Goal: Task Accomplishment & Management: Use online tool/utility

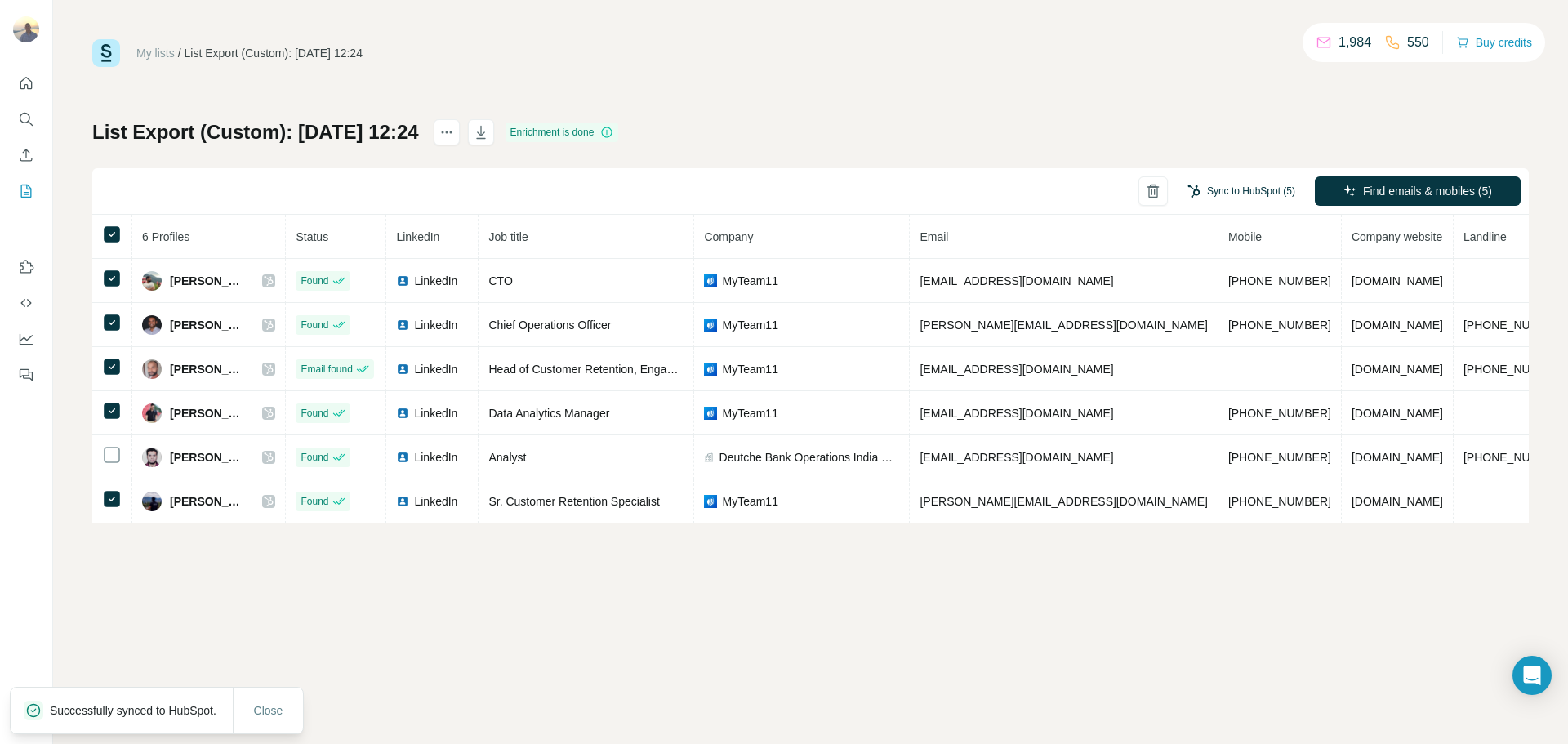
click at [1236, 190] on button "Sync to HubSpot (5)" at bounding box center [1241, 191] width 131 height 24
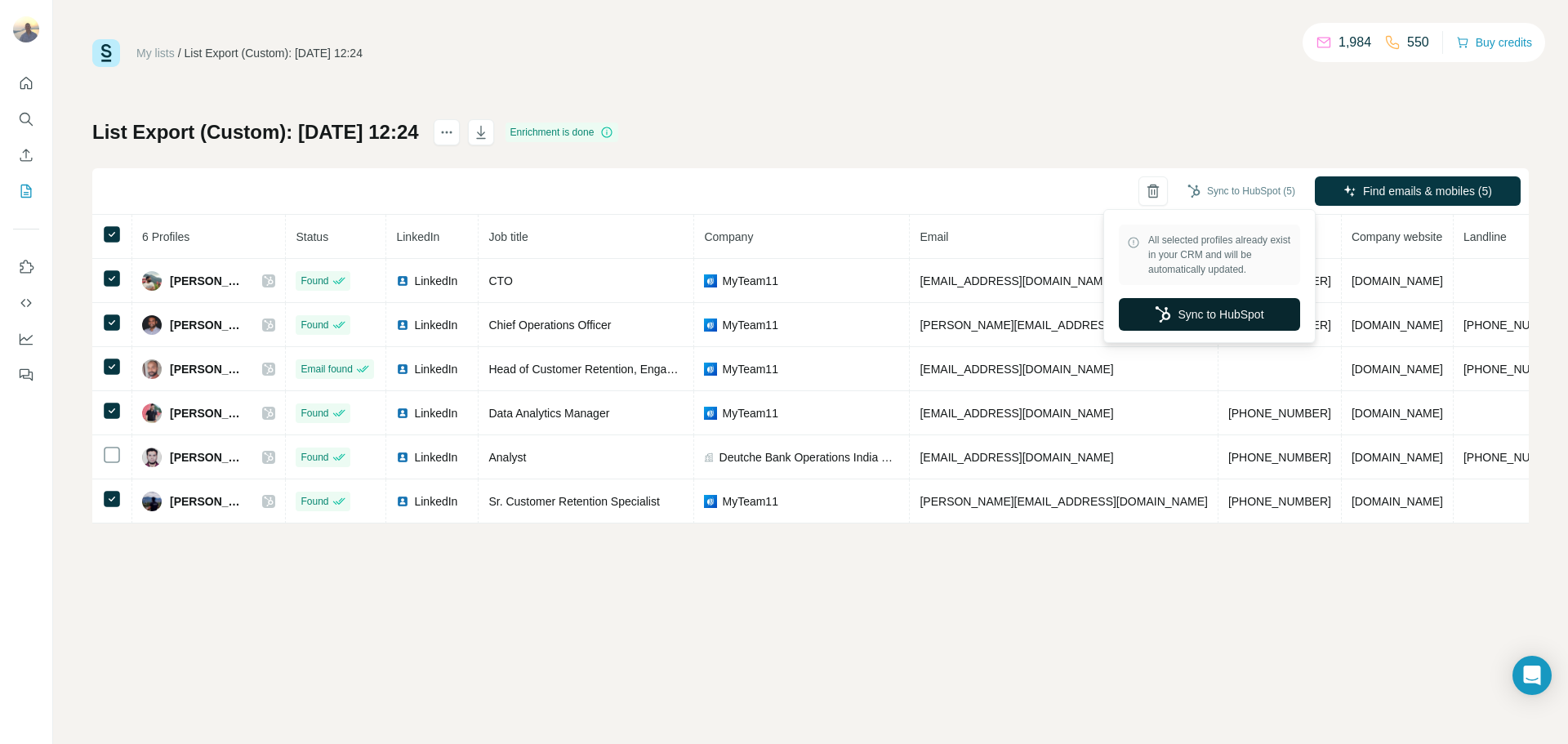
click at [1225, 315] on button "Sync to HubSpot" at bounding box center [1209, 315] width 181 height 33
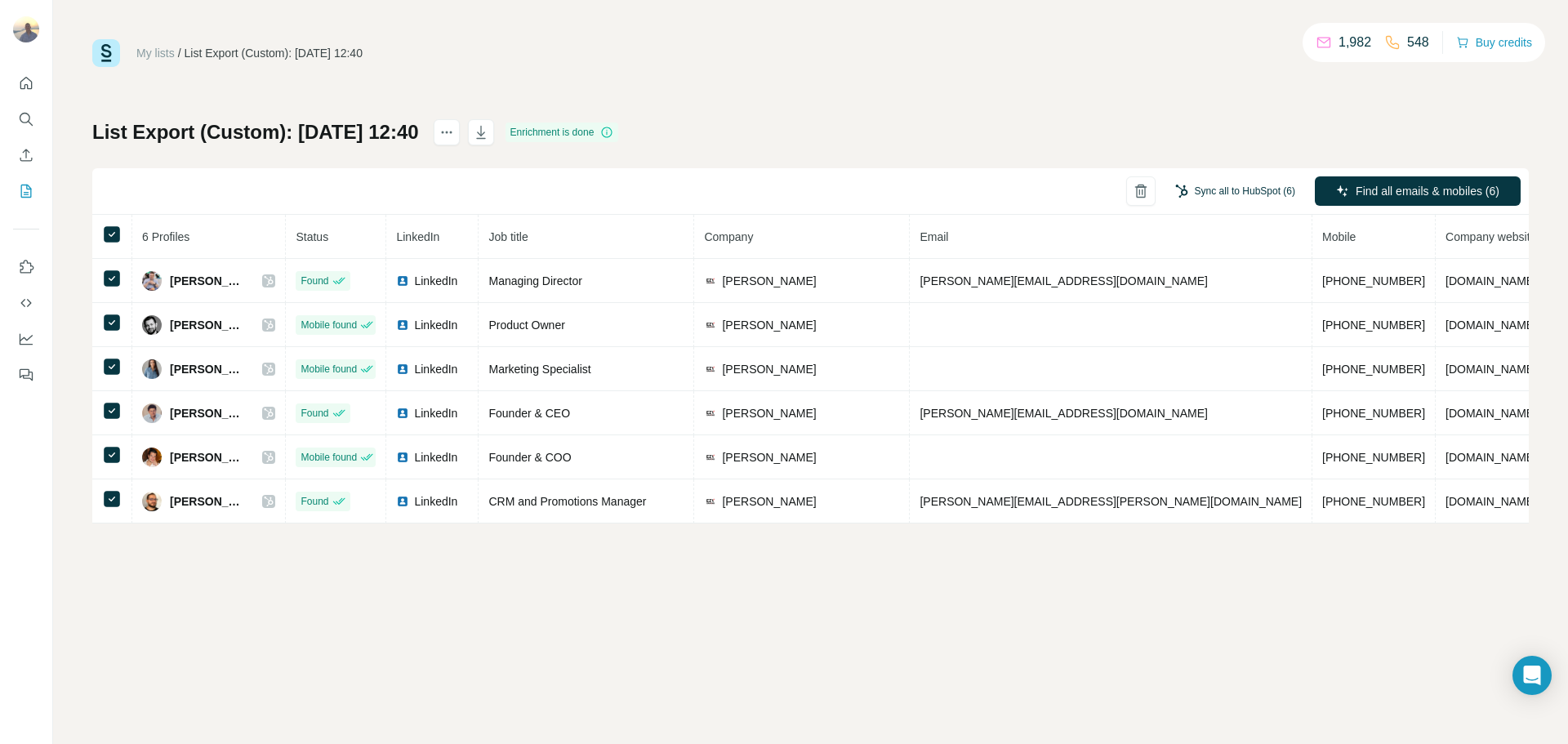
click at [1224, 187] on button "Sync all to HubSpot (6)" at bounding box center [1236, 191] width 143 height 24
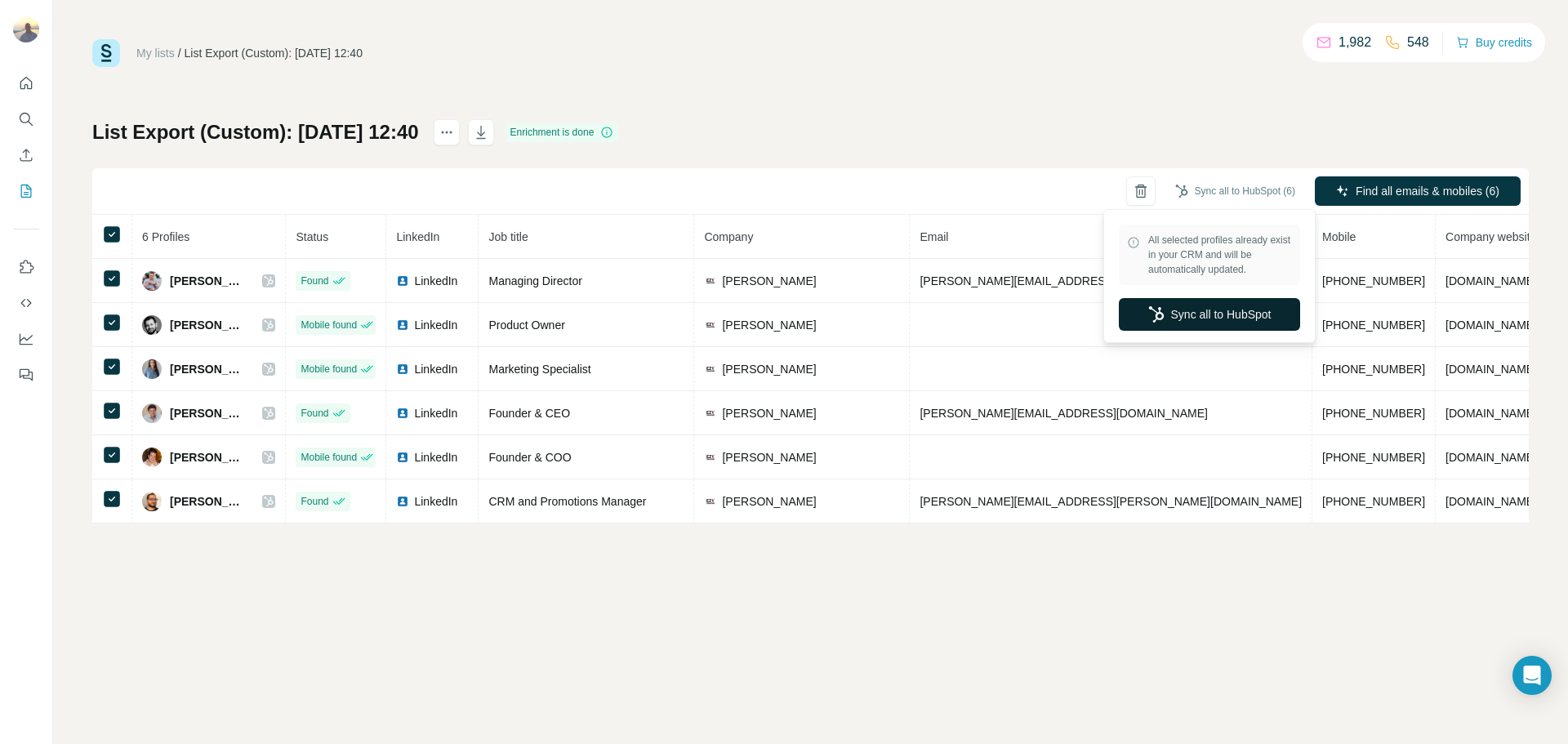
click at [1216, 302] on button "Sync all to HubSpot" at bounding box center [1209, 315] width 181 height 33
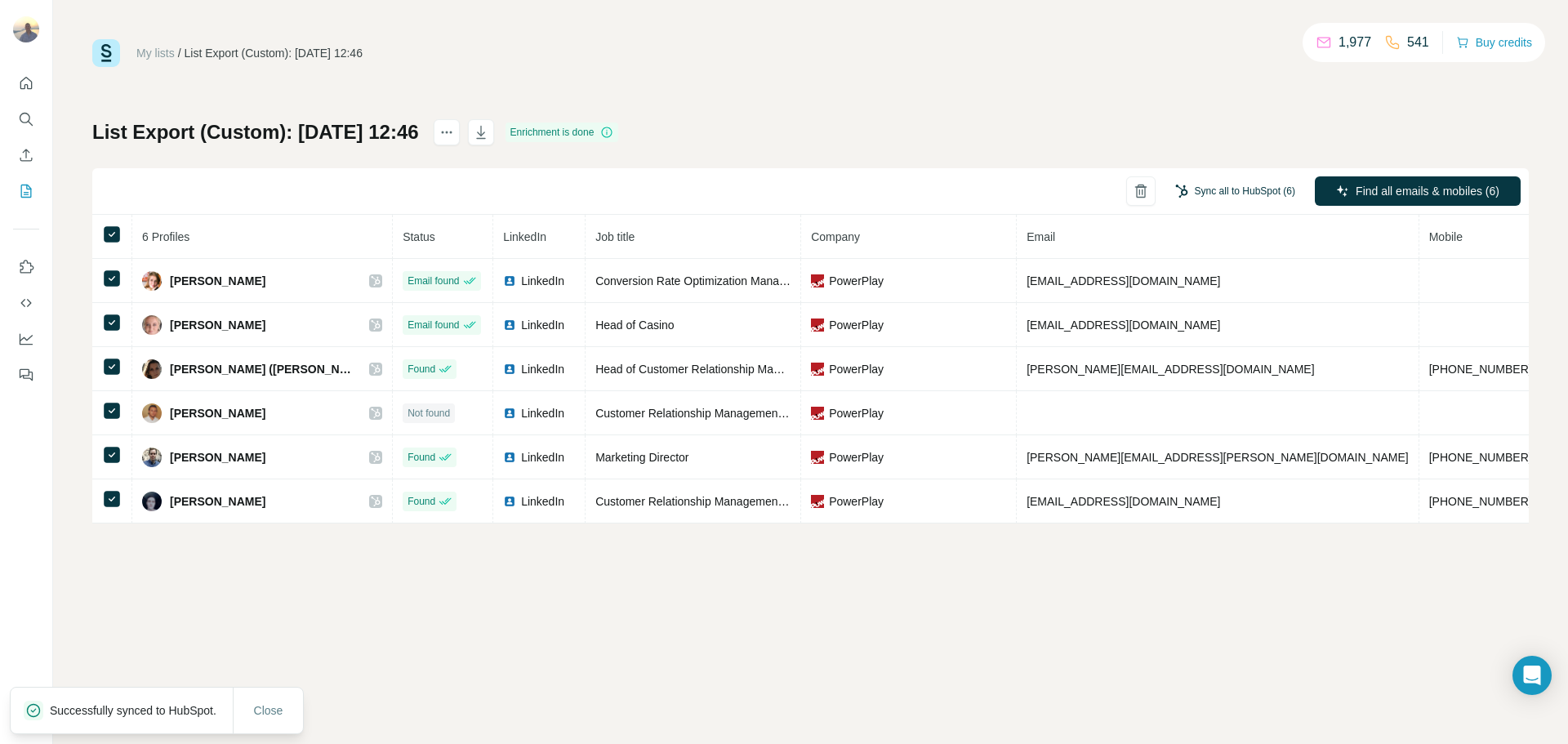
click at [1225, 190] on button "Sync all to HubSpot (6)" at bounding box center [1236, 191] width 143 height 24
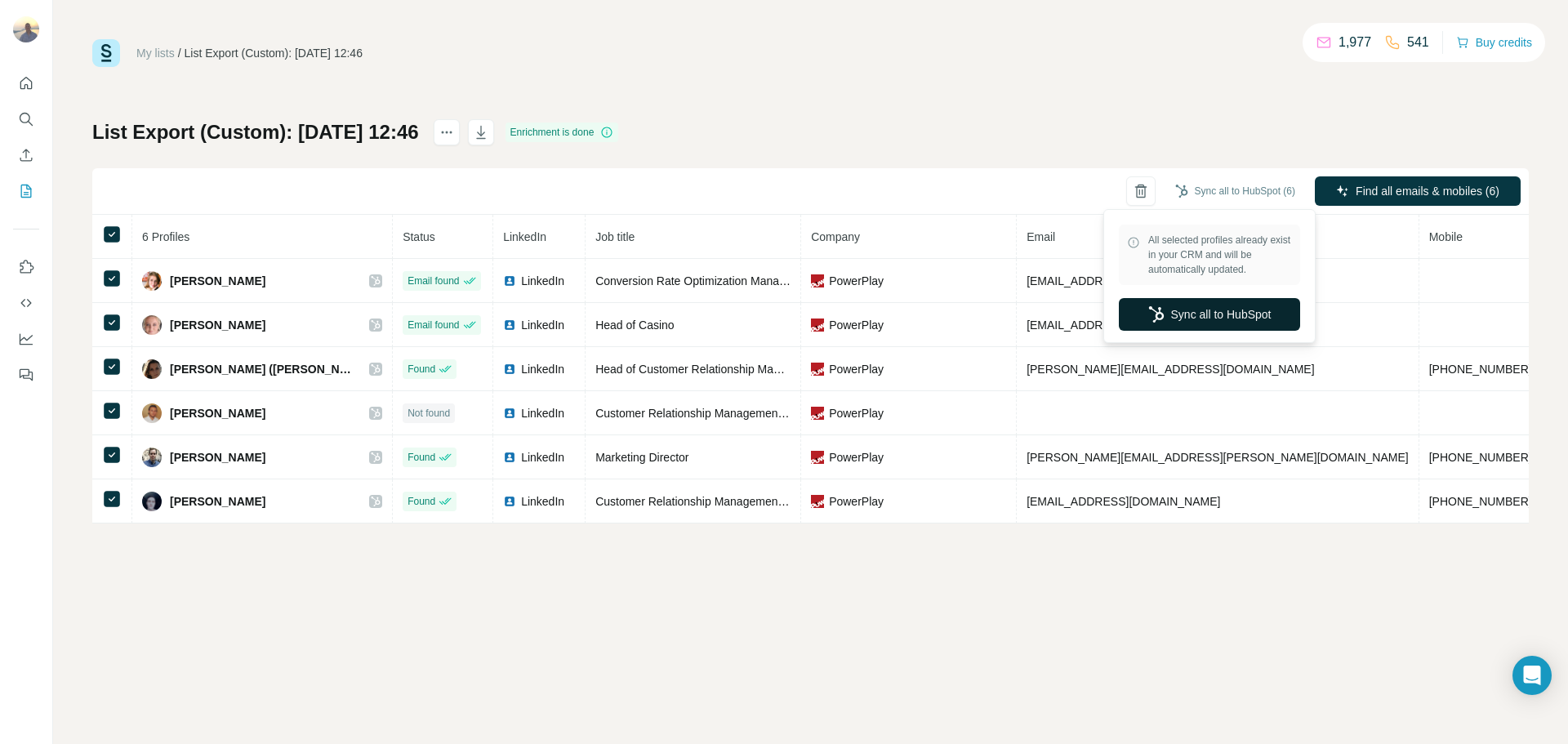
click at [1200, 322] on button "Sync all to HubSpot" at bounding box center [1209, 315] width 181 height 33
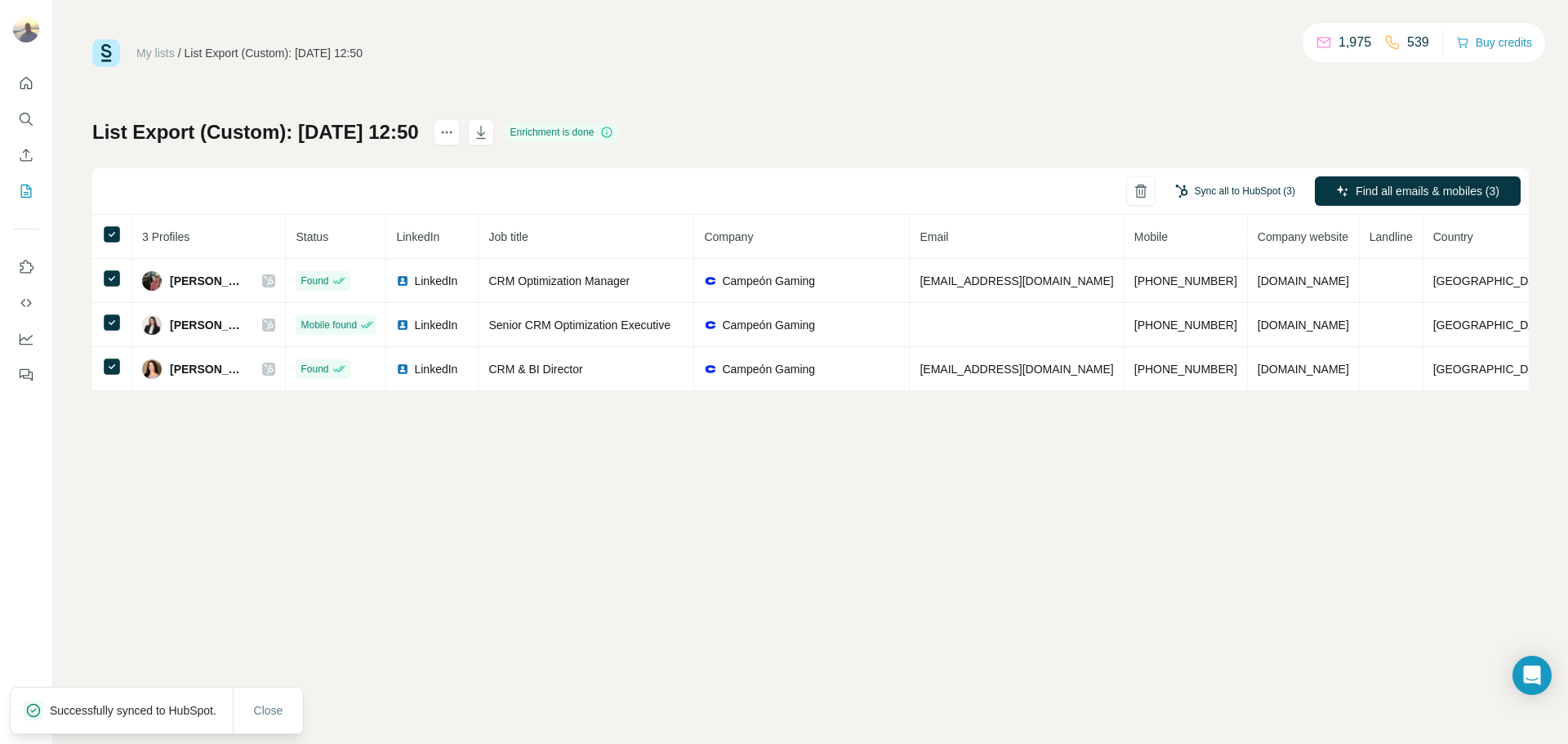
click at [1231, 185] on button "Sync all to HubSpot (3)" at bounding box center [1236, 191] width 143 height 24
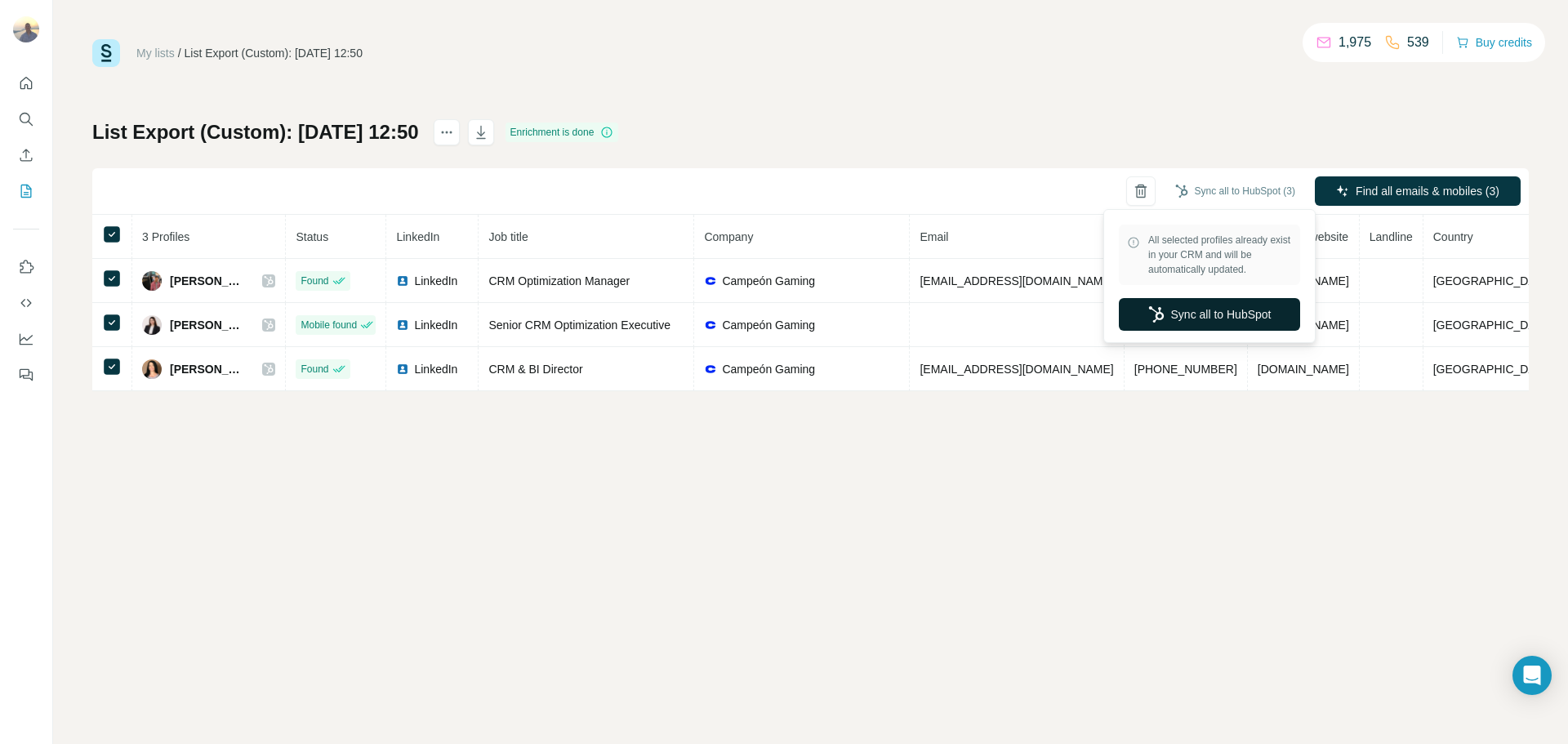
click at [1230, 303] on button "Sync all to HubSpot" at bounding box center [1209, 315] width 181 height 33
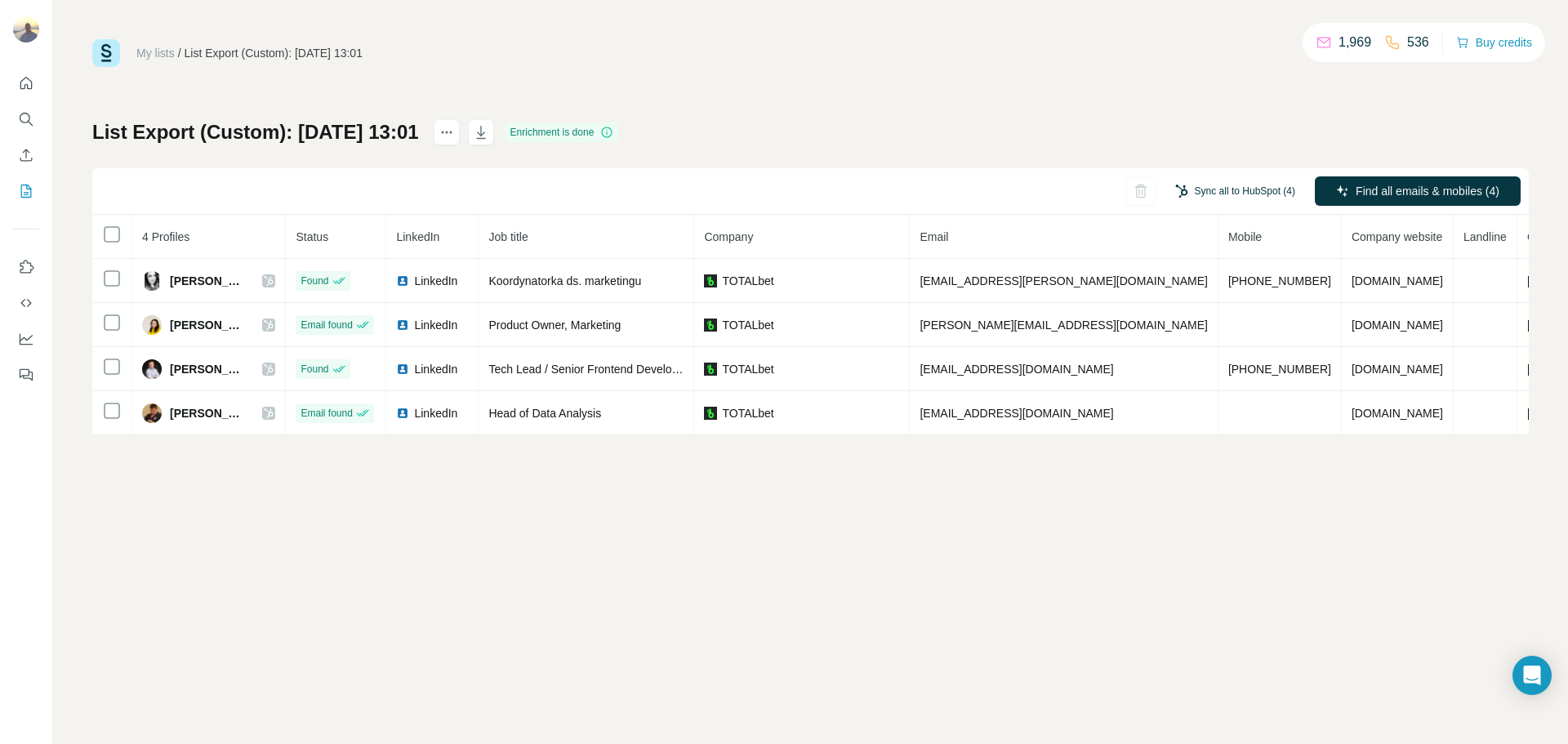
click at [1220, 197] on button "Sync all to HubSpot (4)" at bounding box center [1236, 191] width 143 height 24
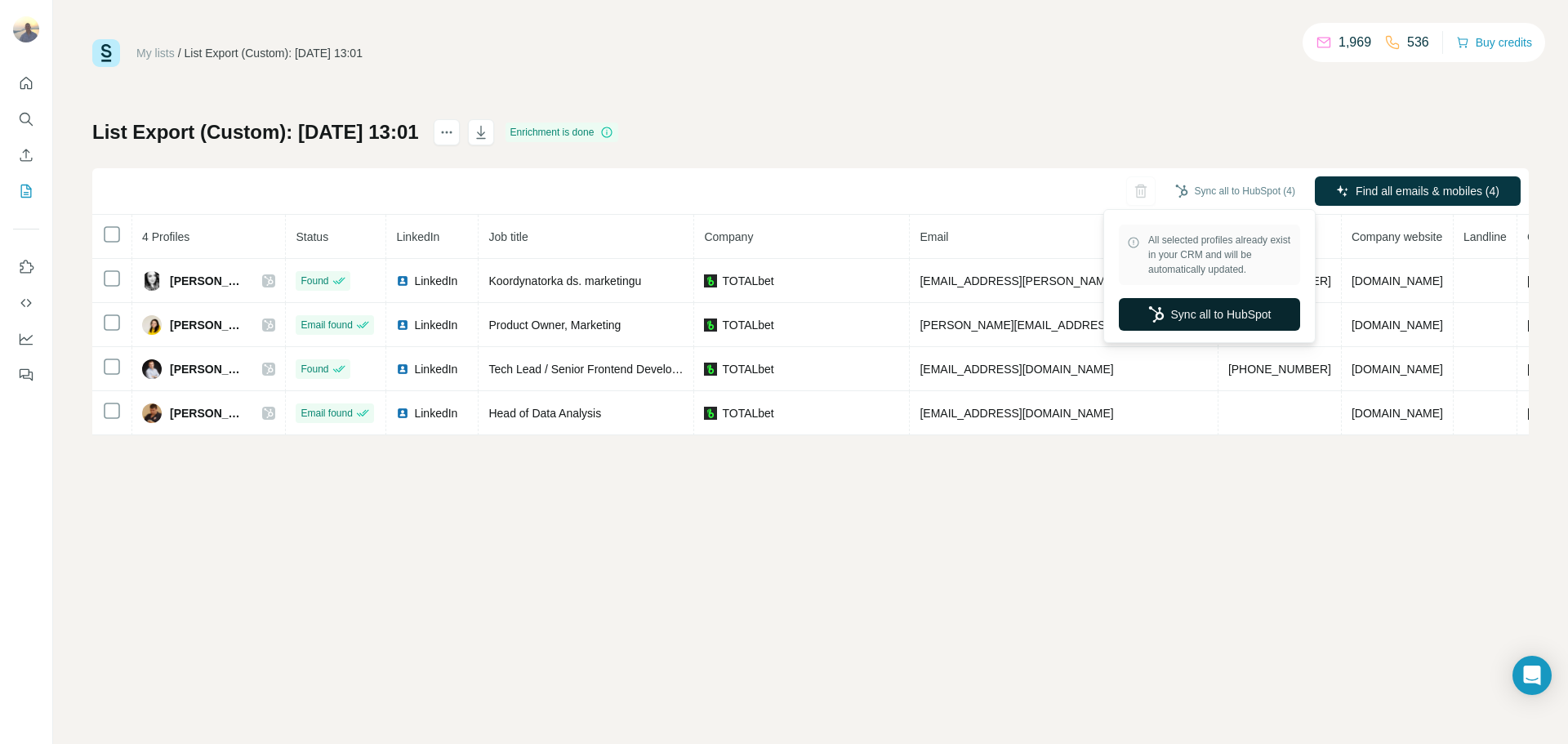
click at [1202, 315] on button "Sync all to HubSpot" at bounding box center [1209, 315] width 181 height 33
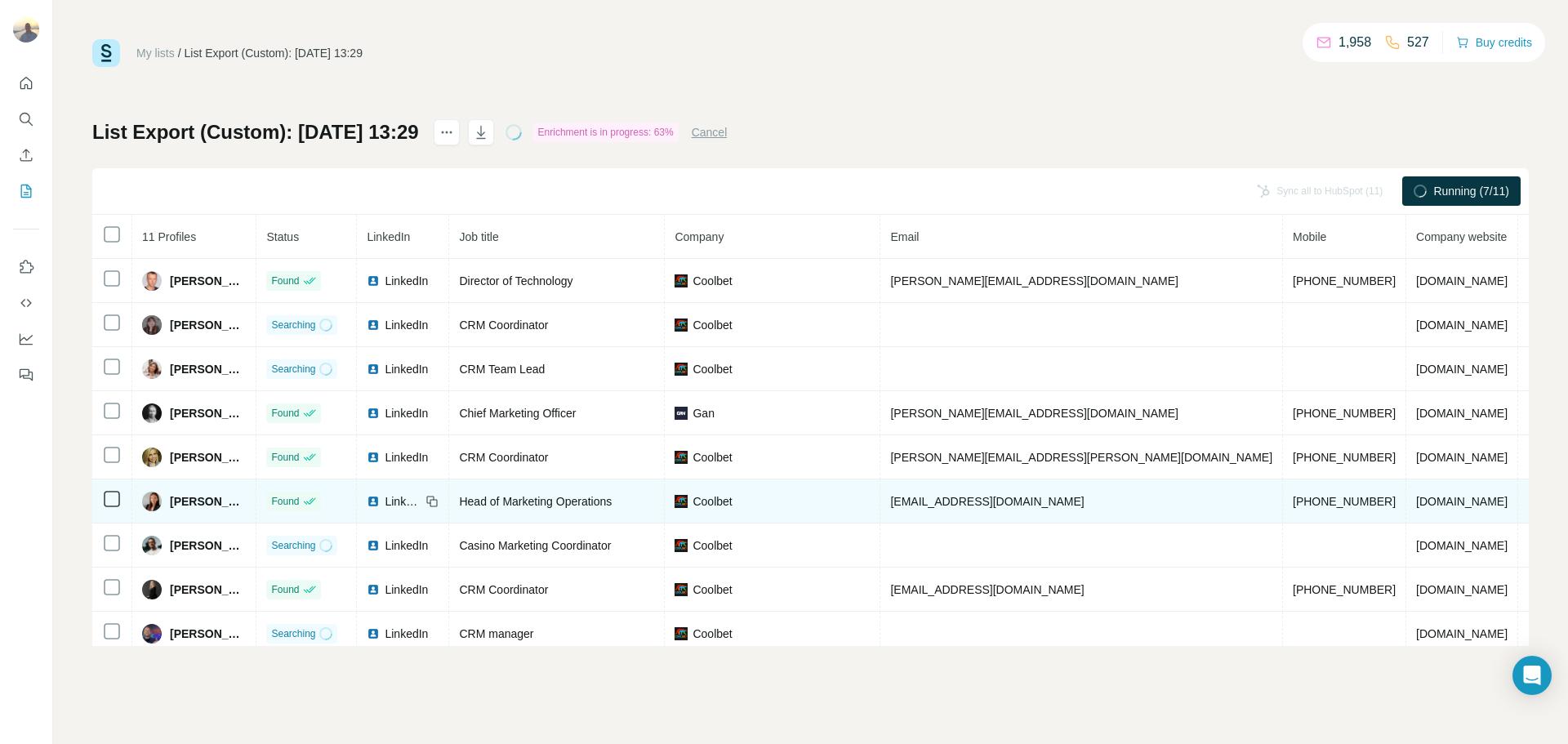
scroll to position [62, 0]
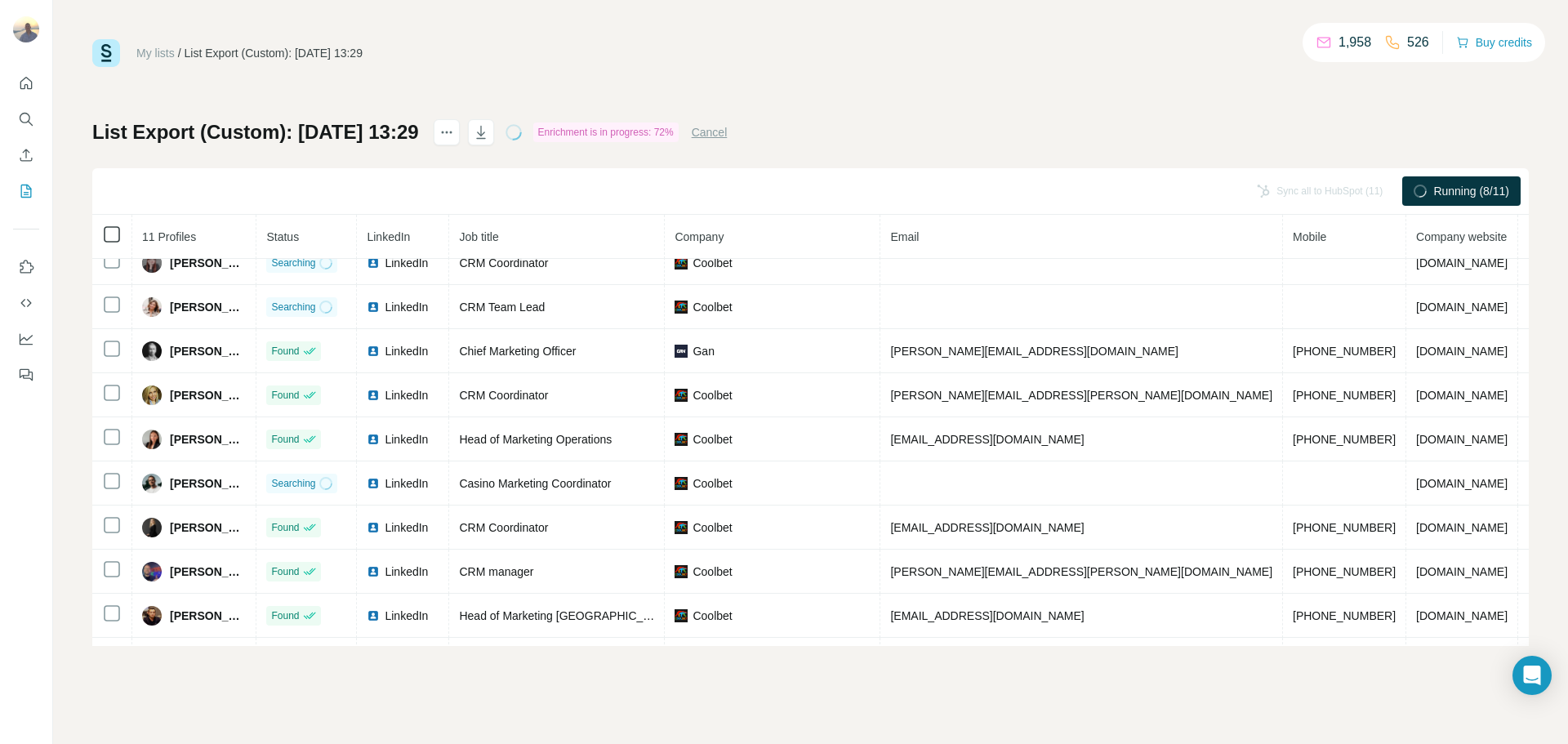
click at [102, 236] on icon at bounding box center [111, 234] width 19 height 19
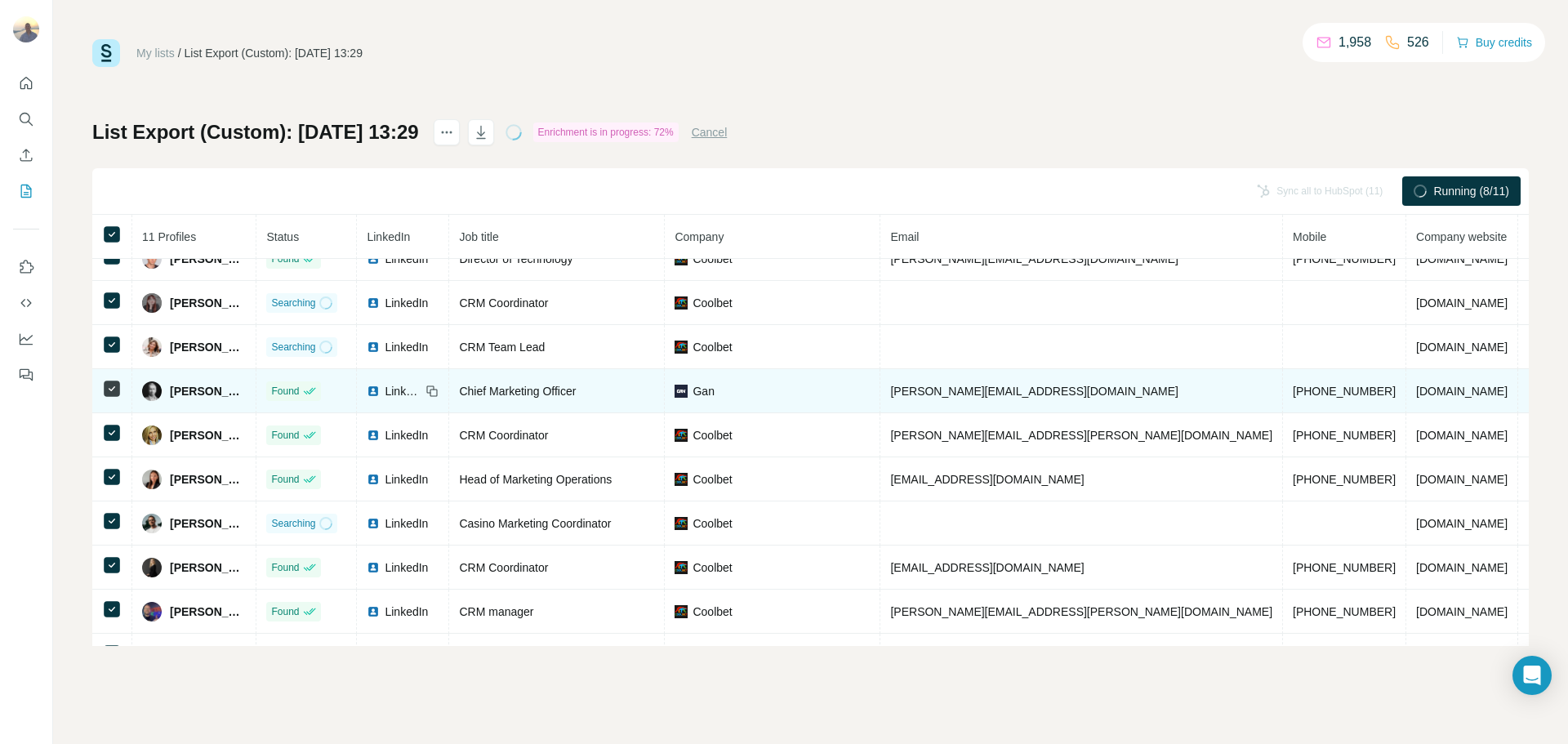
scroll to position [0, 0]
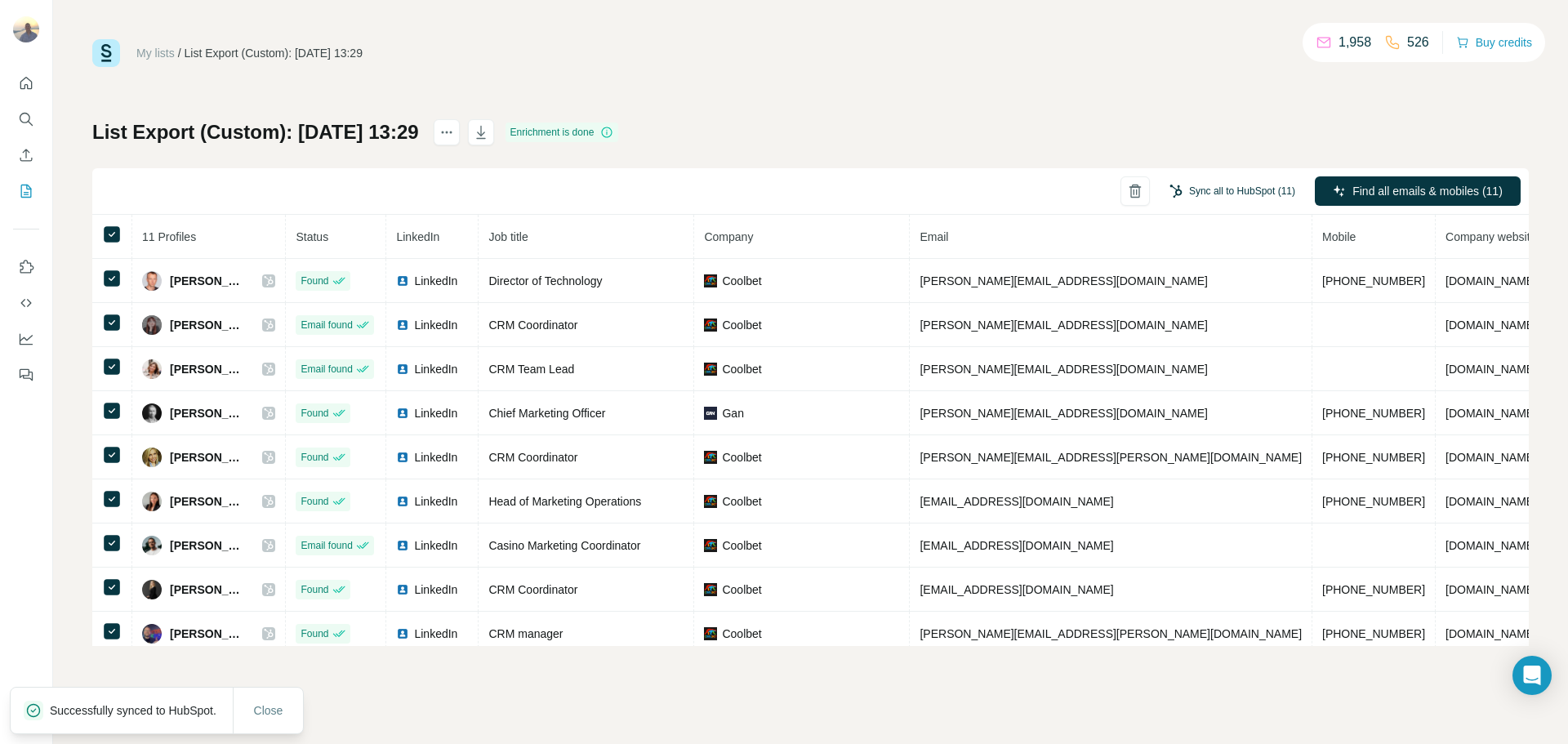
click at [1200, 189] on button "Sync all to HubSpot (11)" at bounding box center [1232, 191] width 148 height 24
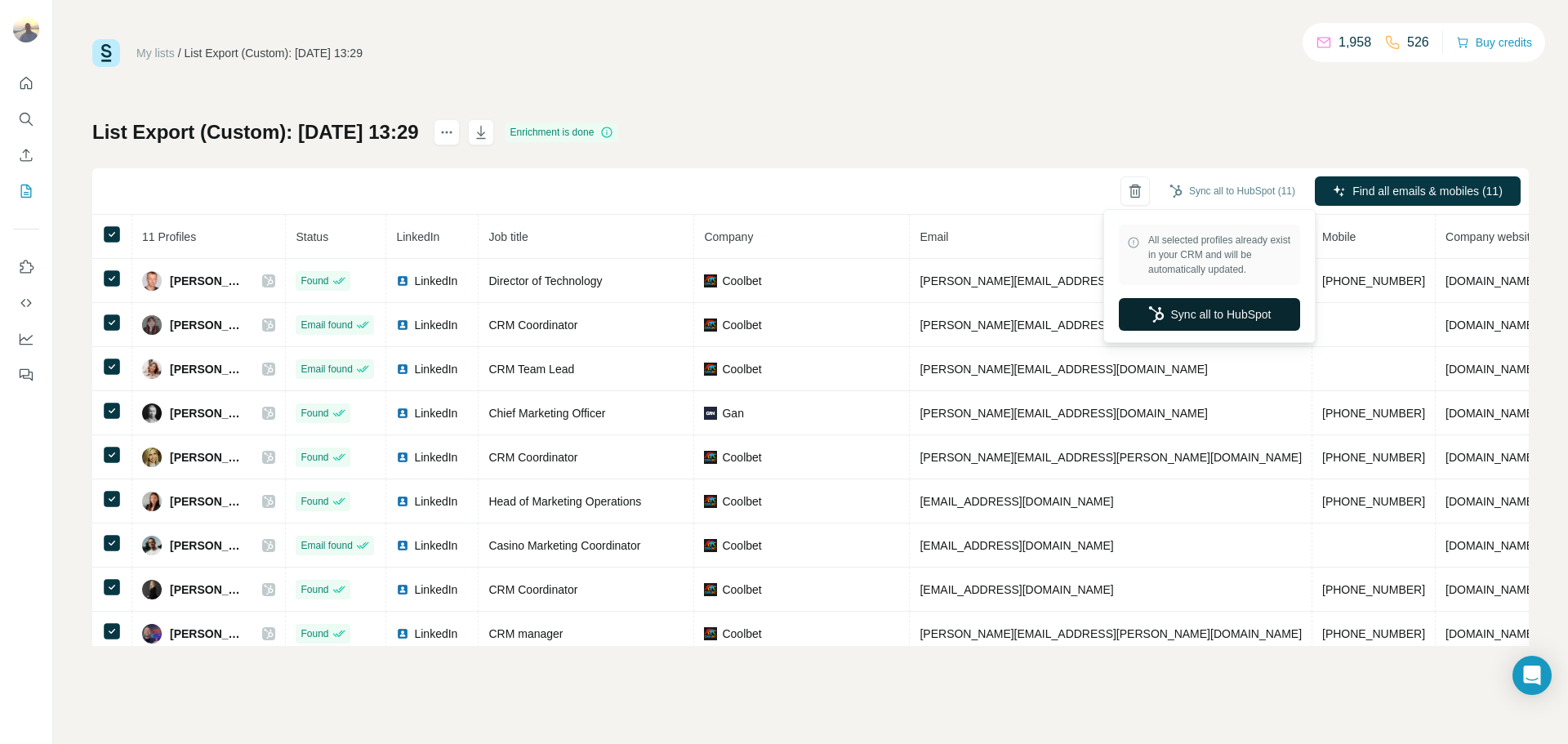
click at [1203, 318] on button "Sync all to HubSpot" at bounding box center [1209, 315] width 181 height 33
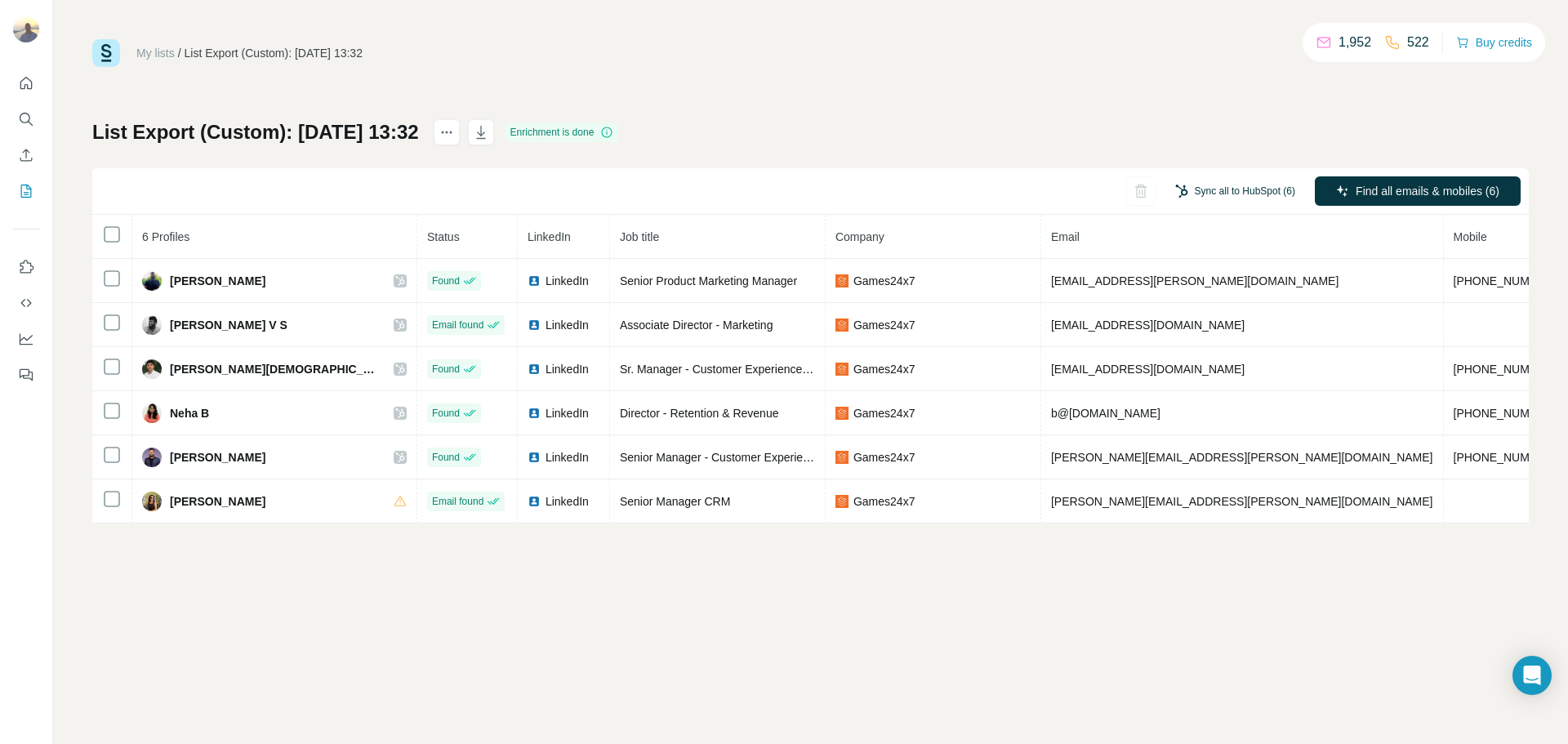
click at [1236, 201] on button "Sync all to HubSpot (6)" at bounding box center [1236, 191] width 143 height 24
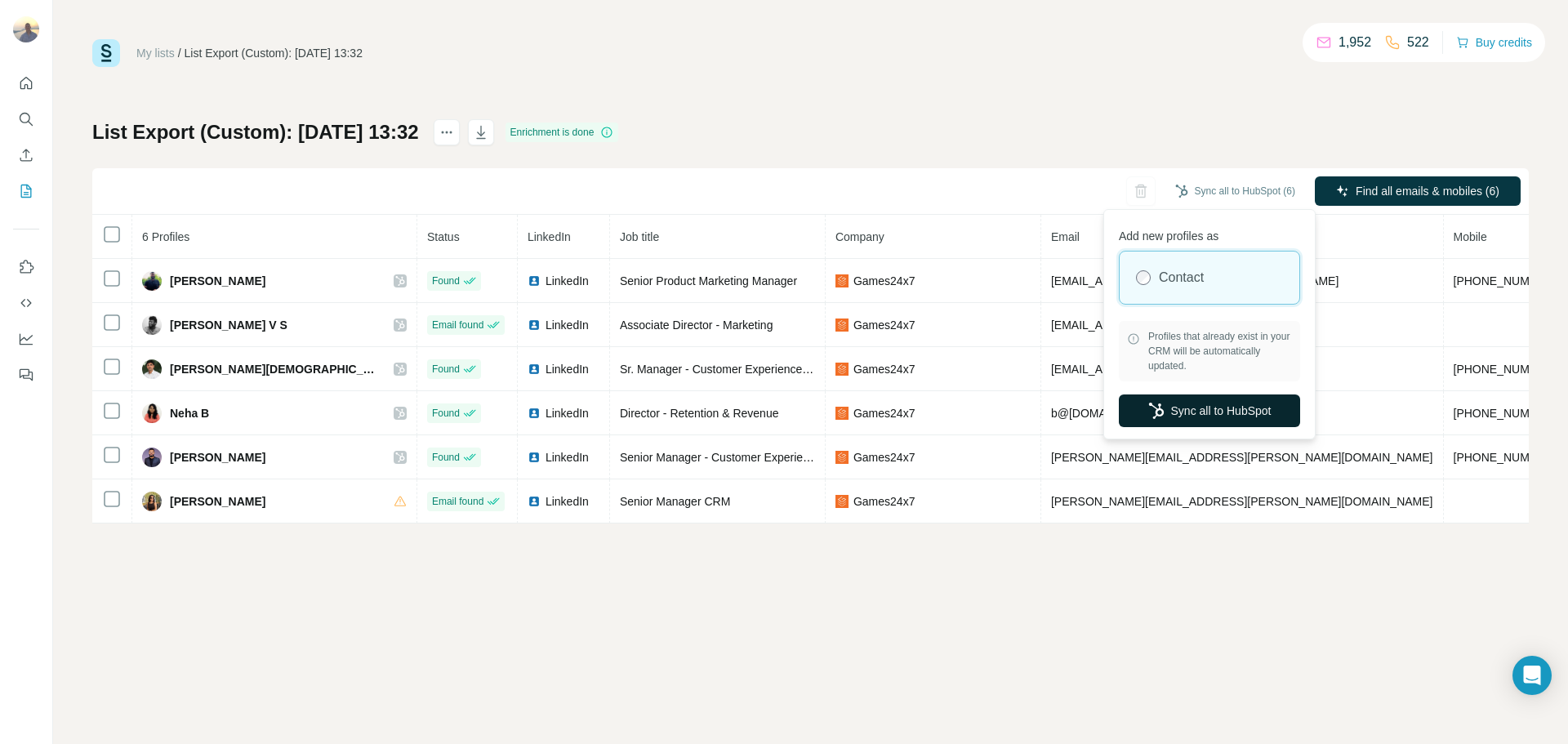
click at [1206, 418] on button "Sync all to HubSpot" at bounding box center [1209, 411] width 181 height 33
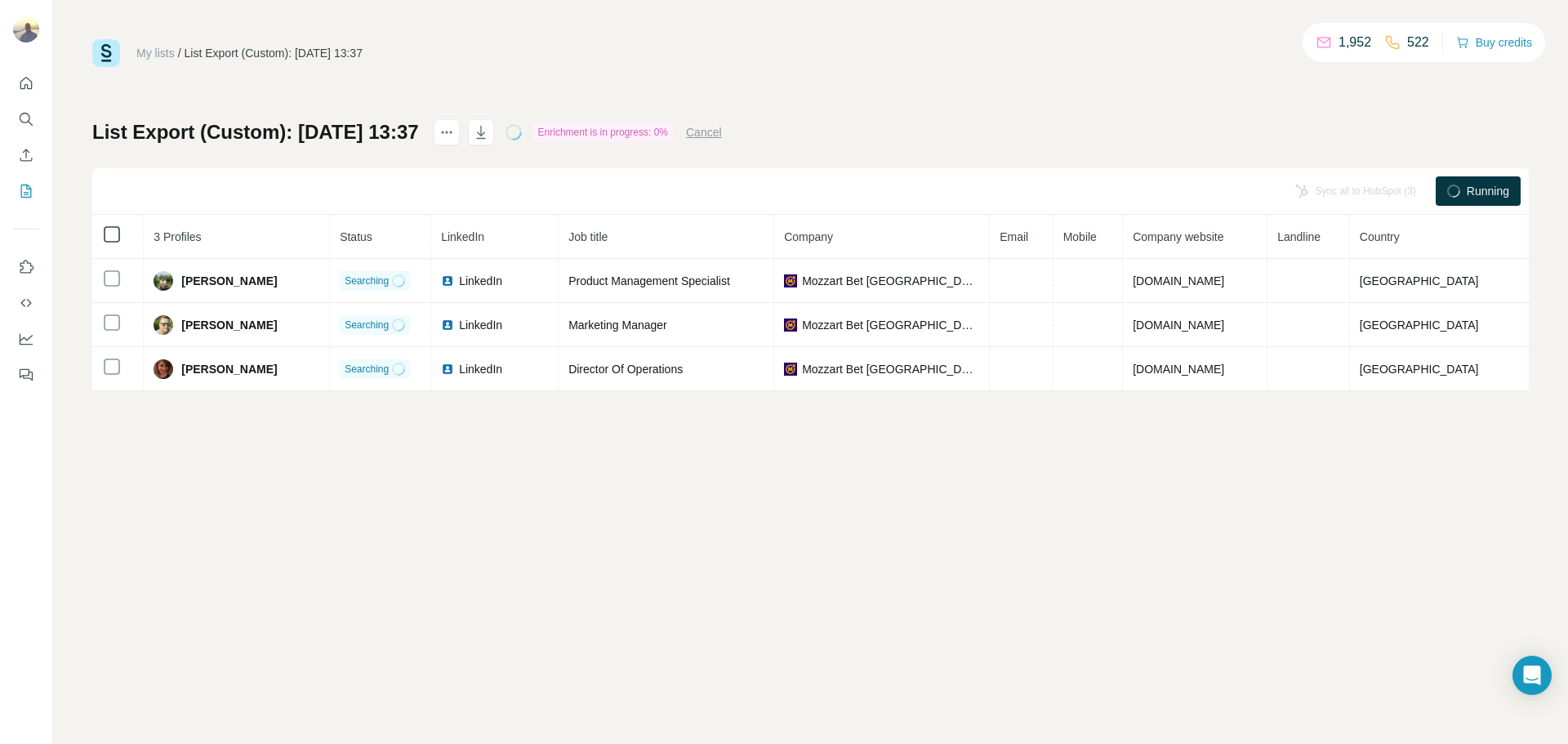
click at [103, 232] on icon at bounding box center [111, 234] width 19 height 19
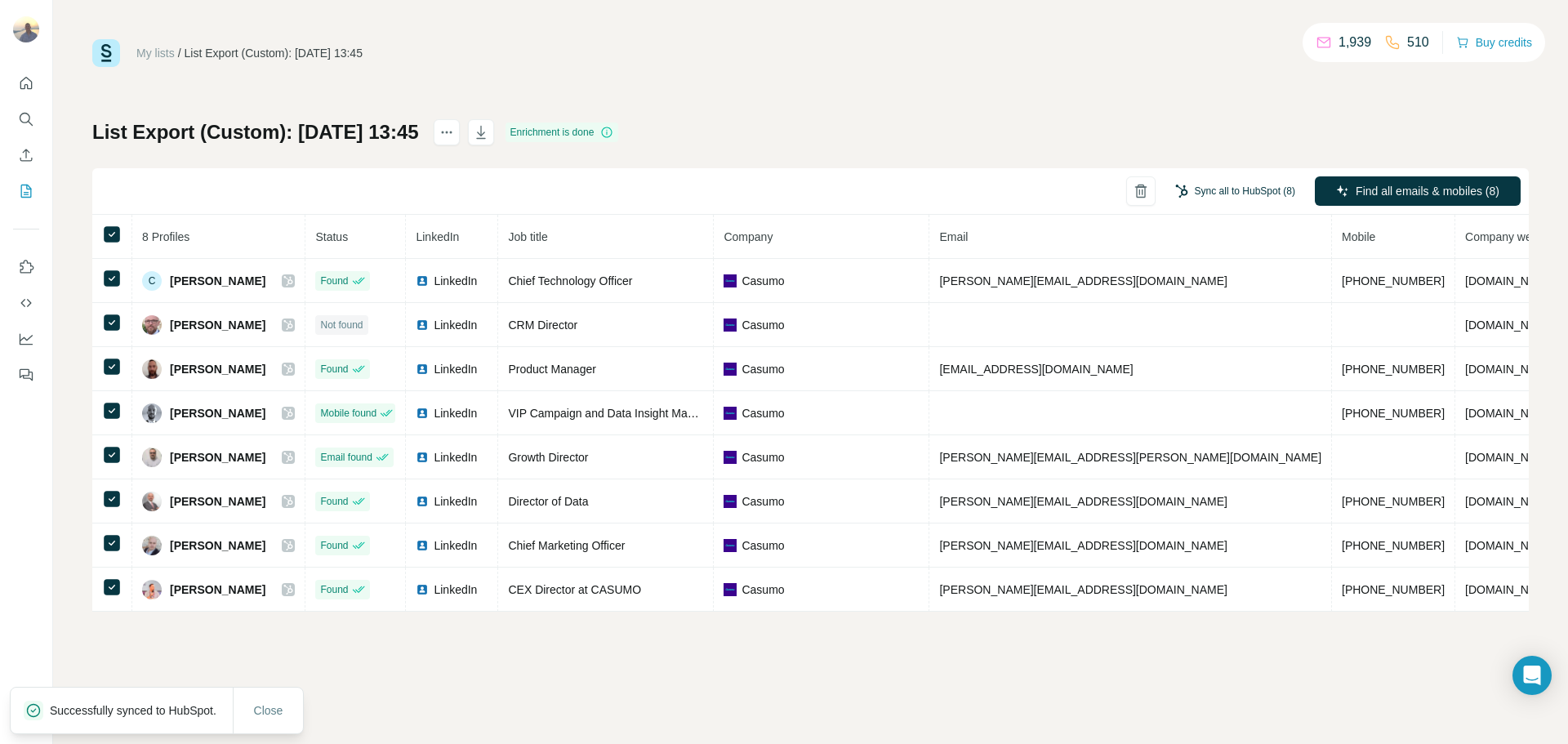
click at [1239, 193] on button "Sync all to HubSpot (8)" at bounding box center [1236, 191] width 143 height 24
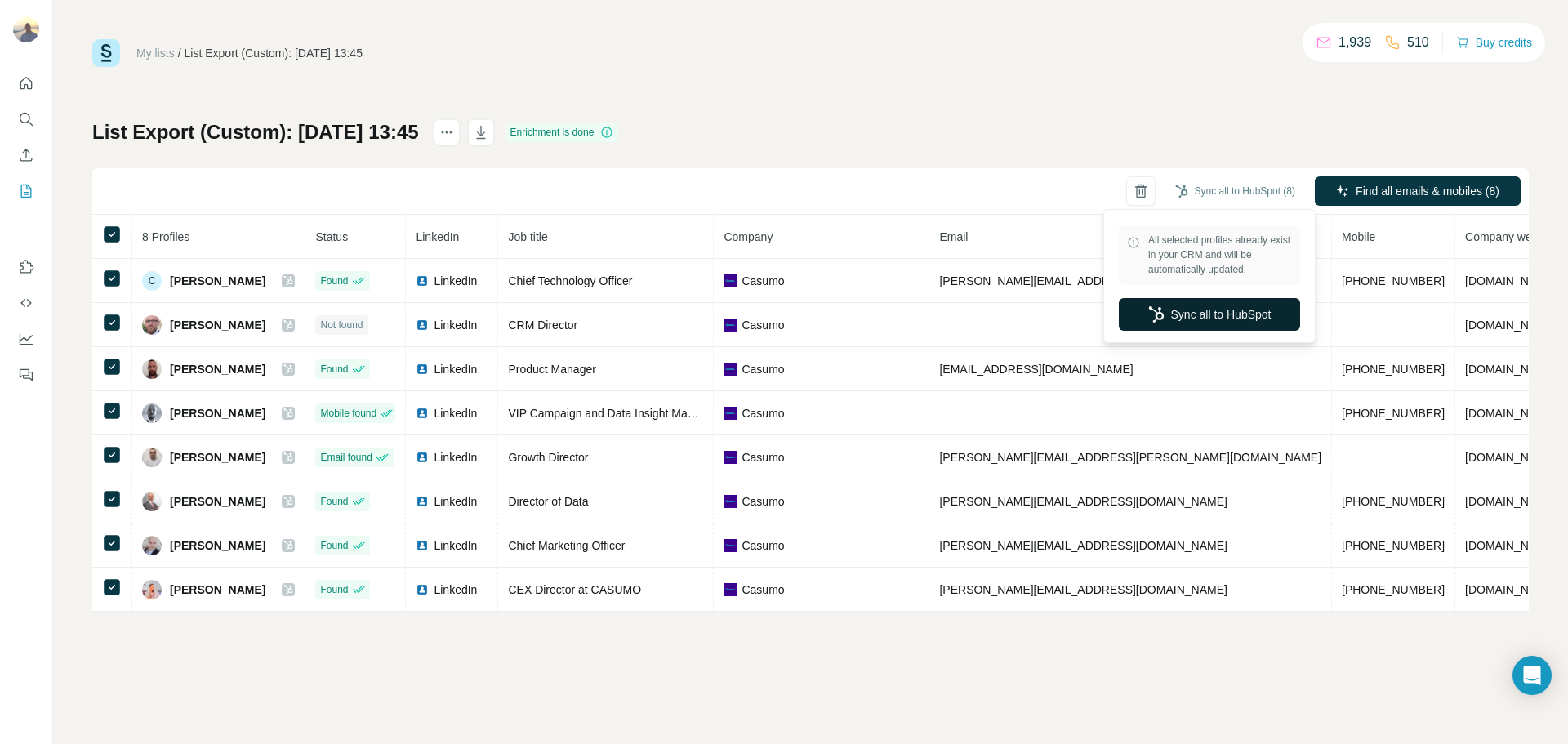
click at [1194, 312] on button "Sync all to HubSpot" at bounding box center [1209, 315] width 181 height 33
